Goal: Information Seeking & Learning: Learn about a topic

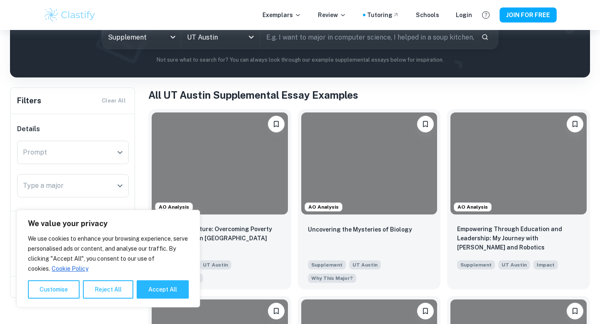
scroll to position [68, 0]
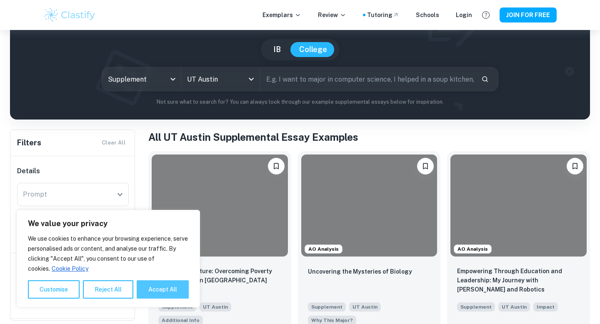
click at [168, 289] on button "Accept All" at bounding box center [163, 290] width 52 height 18
checkbox input "true"
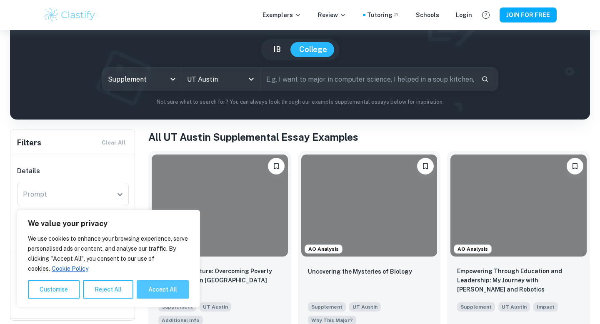
checkbox input "true"
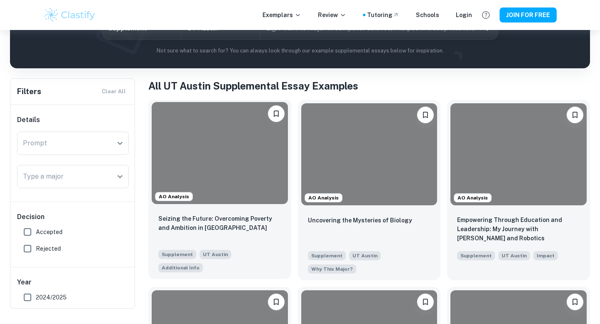
scroll to position [137, 0]
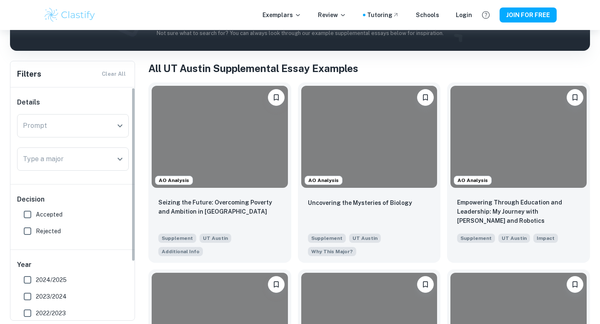
click at [57, 218] on span "Accepted" at bounding box center [49, 214] width 27 height 9
click at [36, 218] on input "Accepted" at bounding box center [27, 214] width 17 height 17
checkbox input "true"
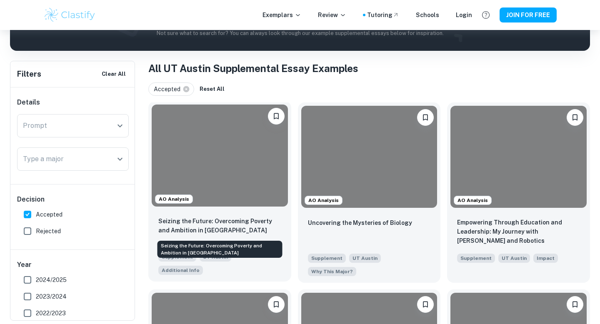
click at [196, 226] on p "Seizing the Future: Overcoming Poverty and Ambition in [GEOGRAPHIC_DATA]" at bounding box center [219, 226] width 123 height 18
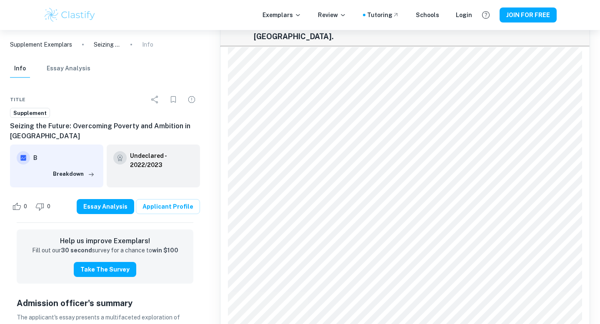
scroll to position [1437, 0]
